Goal: Information Seeking & Learning: Learn about a topic

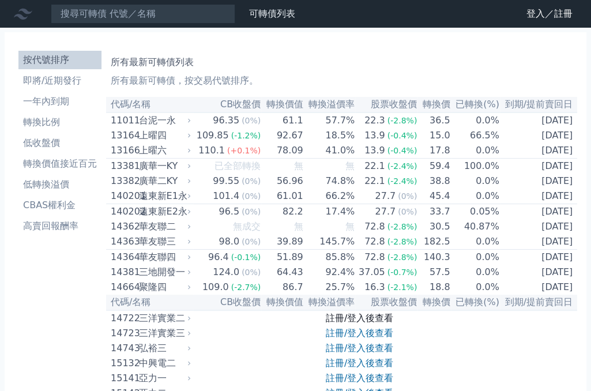
click at [383, 323] on link "註冊/登入後查看" at bounding box center [359, 317] width 67 height 11
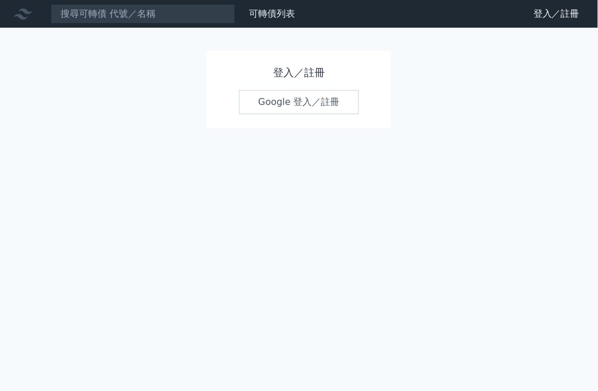
click at [322, 109] on link "Google 登入／註冊" at bounding box center [299, 102] width 120 height 24
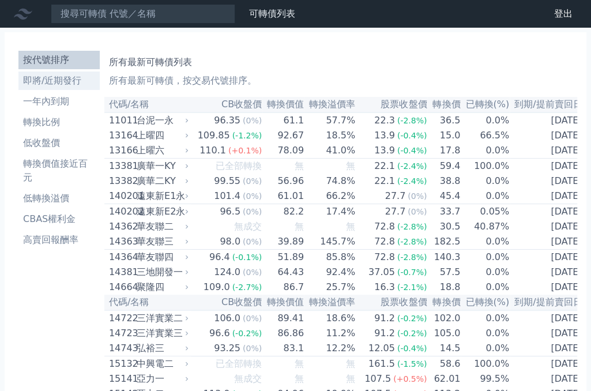
click at [44, 85] on li "即將/近期發行" at bounding box center [58, 81] width 81 height 14
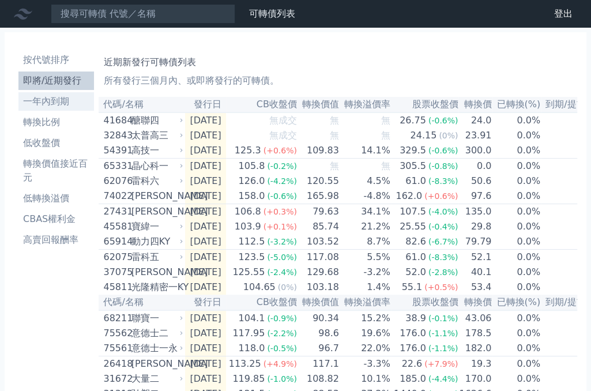
click at [49, 101] on li "一年內到期" at bounding box center [56, 102] width 76 height 14
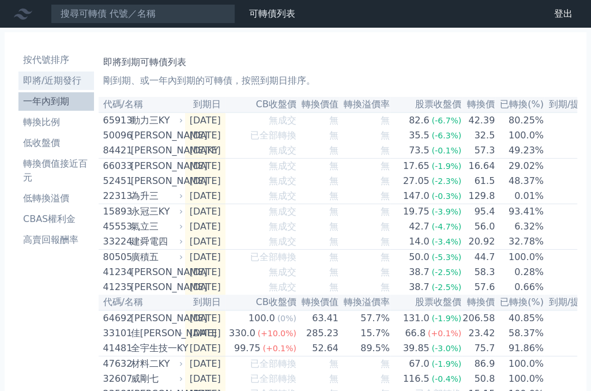
click at [54, 79] on li "即將/近期發行" at bounding box center [56, 81] width 76 height 14
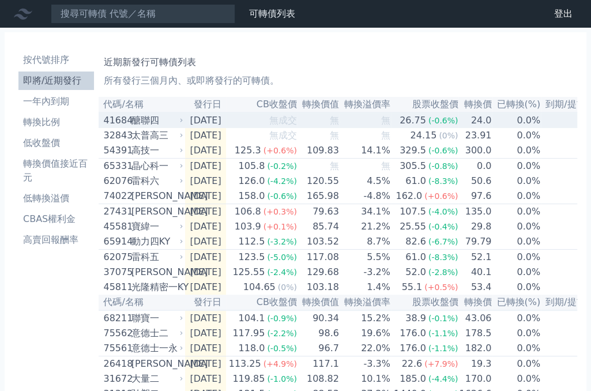
click at [157, 122] on div "醣聯四" at bounding box center [156, 121] width 50 height 14
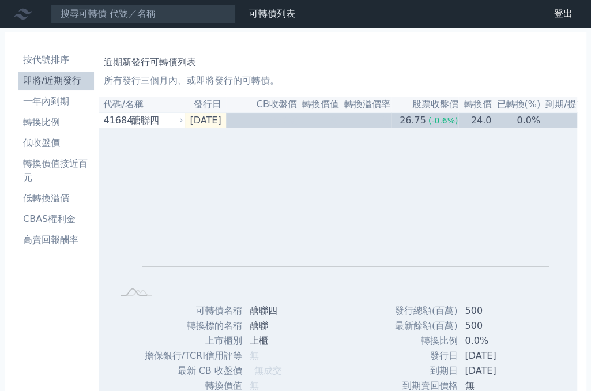
click at [44, 84] on li "即將/近期發行" at bounding box center [56, 81] width 76 height 14
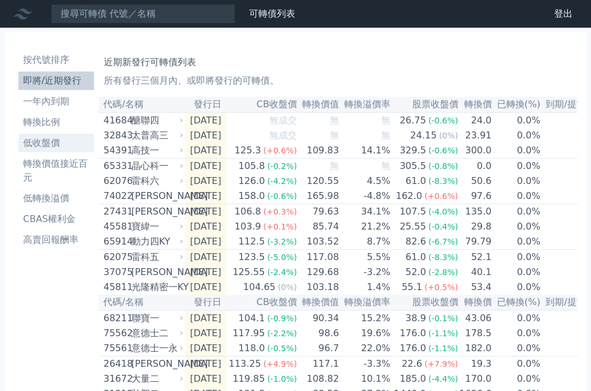
click at [51, 144] on li "低收盤價" at bounding box center [56, 143] width 76 height 14
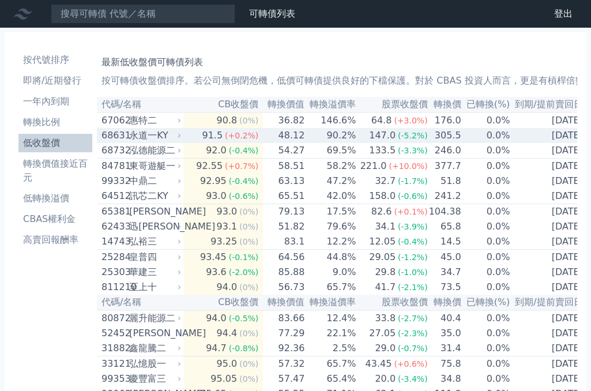
click at [147, 138] on div "永道一KY" at bounding box center [154, 136] width 50 height 14
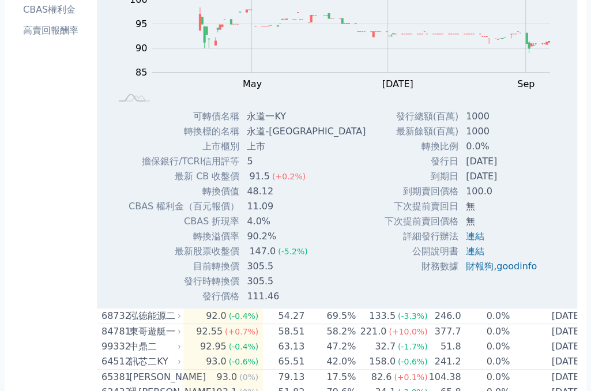
scroll to position [262, 0]
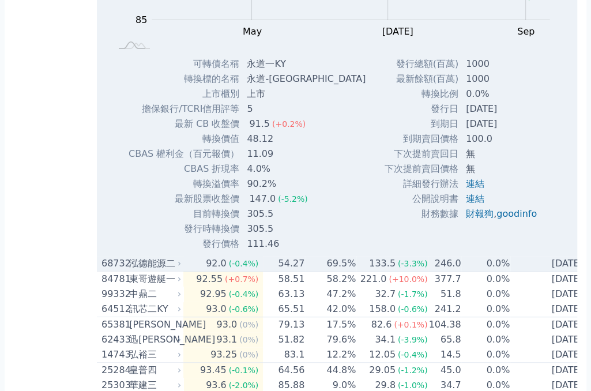
click at [149, 268] on div "泓德能源二" at bounding box center [154, 264] width 50 height 14
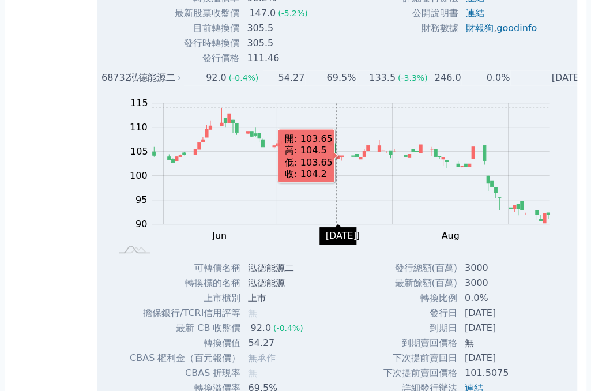
scroll to position [472, 0]
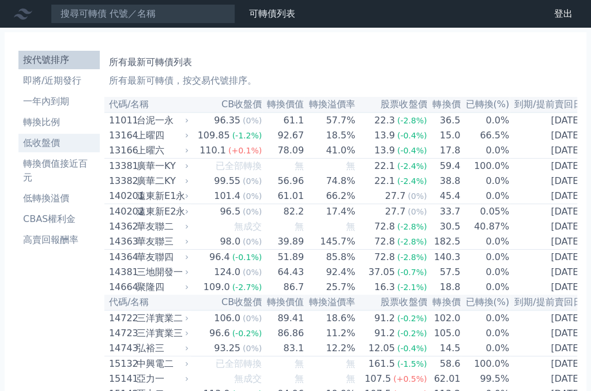
click at [55, 141] on li "低收盤價" at bounding box center [58, 143] width 81 height 14
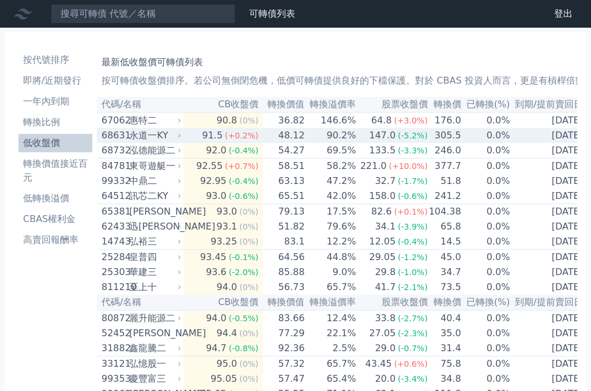
click at [157, 141] on div "永道一KY" at bounding box center [154, 136] width 50 height 14
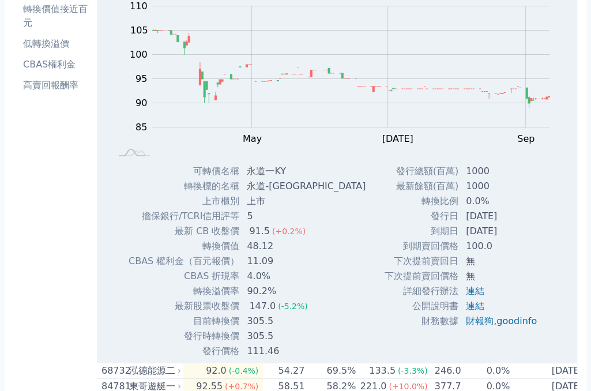
scroll to position [157, 0]
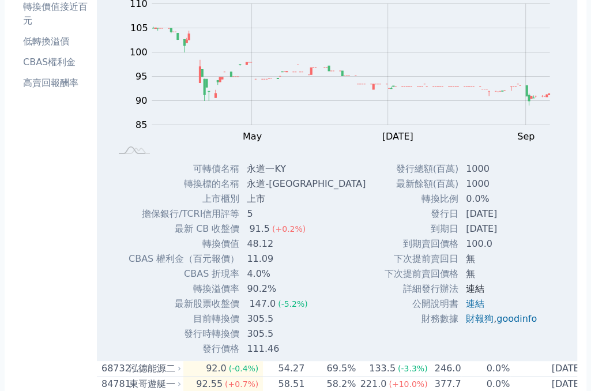
click at [476, 290] on link "連結" at bounding box center [475, 288] width 18 height 11
